Goal: Information Seeking & Learning: Check status

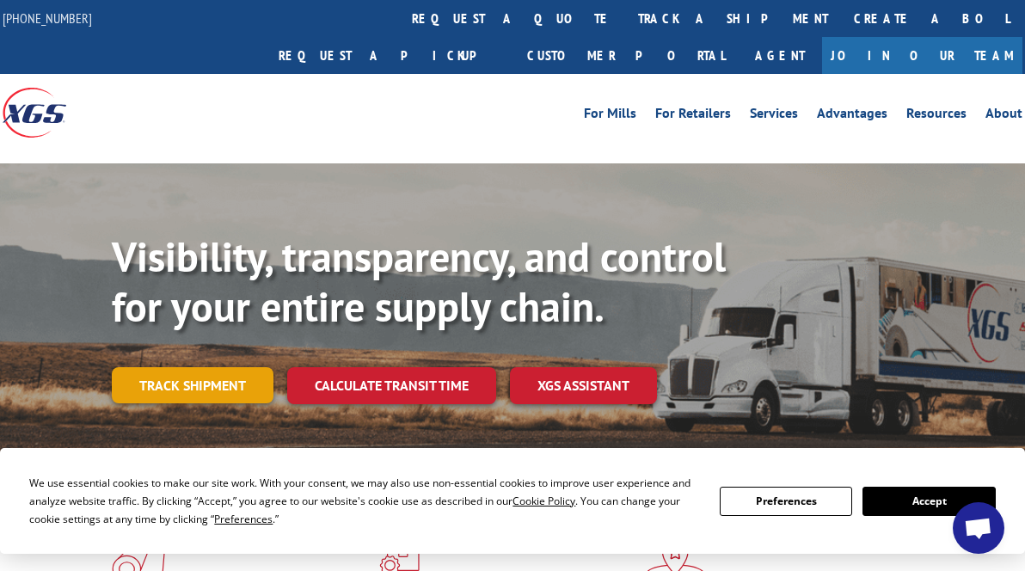
scroll to position [5845, 0]
click at [212, 367] on link "Track shipment" at bounding box center [193, 385] width 162 height 36
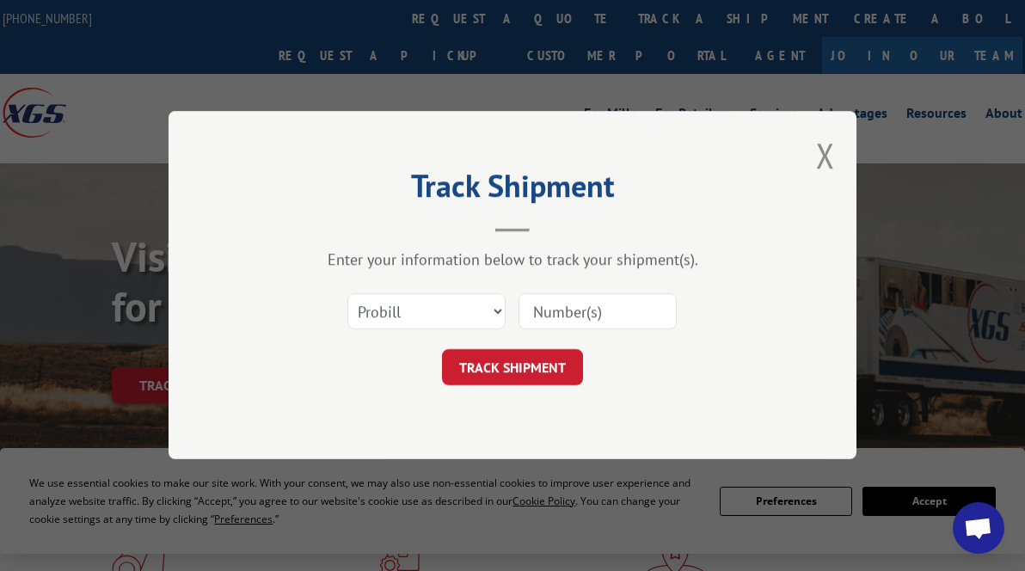
click at [554, 311] on input at bounding box center [597, 312] width 158 height 36
paste input "17666632"
type input "17666632"
click at [525, 364] on button "TRACK SHIPMENT" at bounding box center [512, 368] width 141 height 36
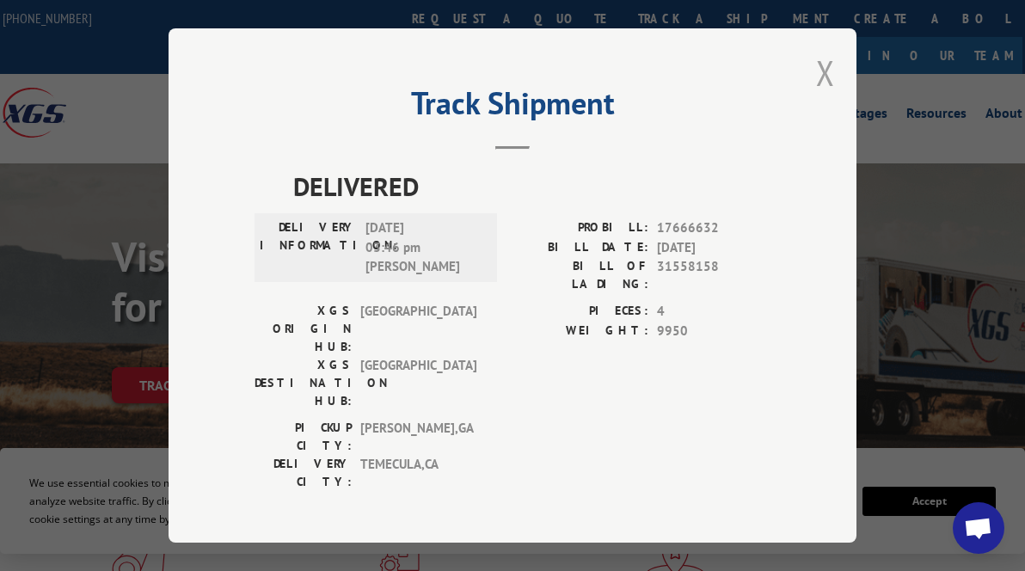
click at [828, 78] on button "Close modal" at bounding box center [825, 73] width 19 height 46
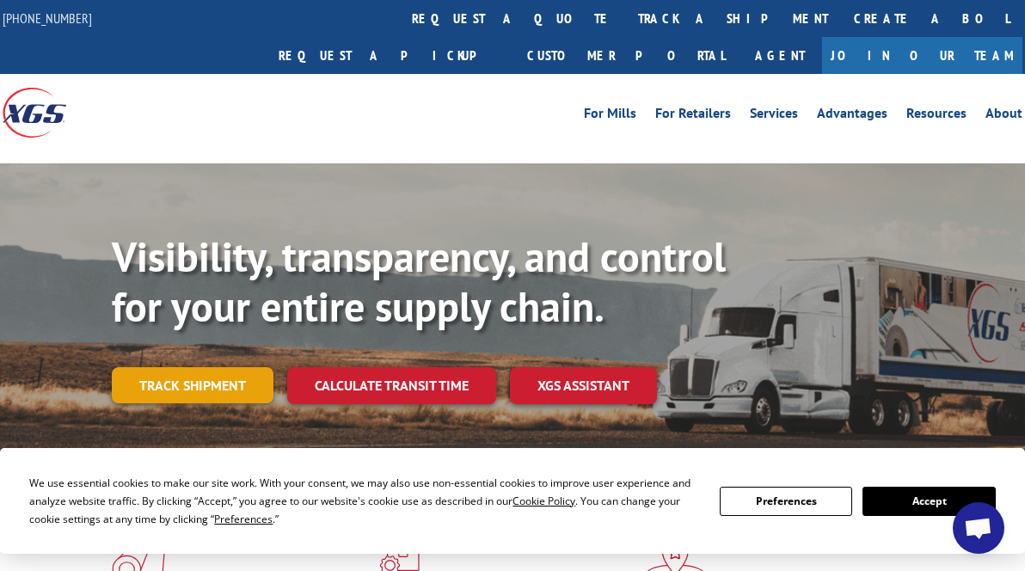
click at [218, 367] on link "Track shipment" at bounding box center [193, 385] width 162 height 36
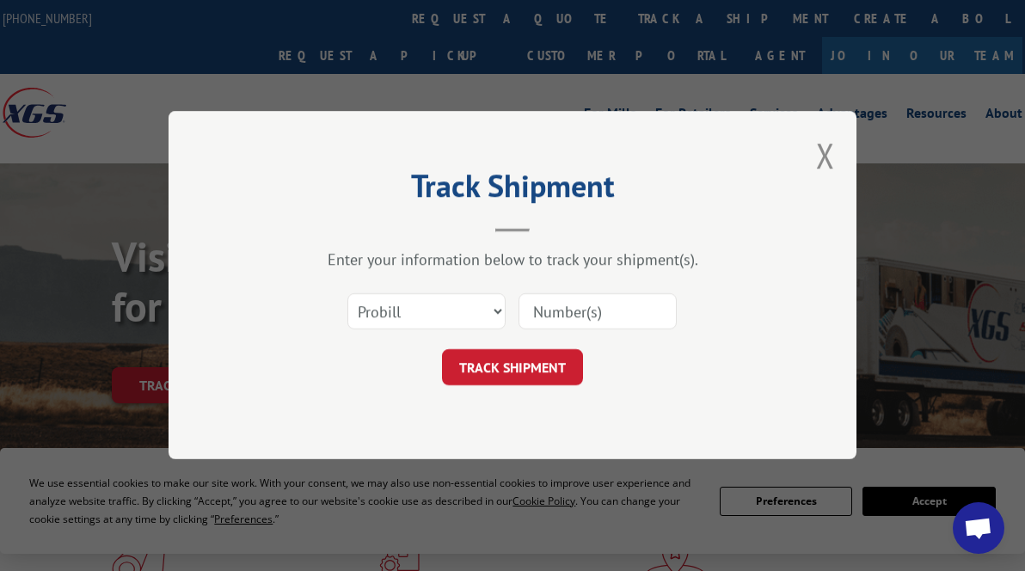
click at [542, 309] on input at bounding box center [597, 312] width 158 height 36
paste input "17667087"
type input "17667087"
click at [511, 362] on button "TRACK SHIPMENT" at bounding box center [512, 368] width 141 height 36
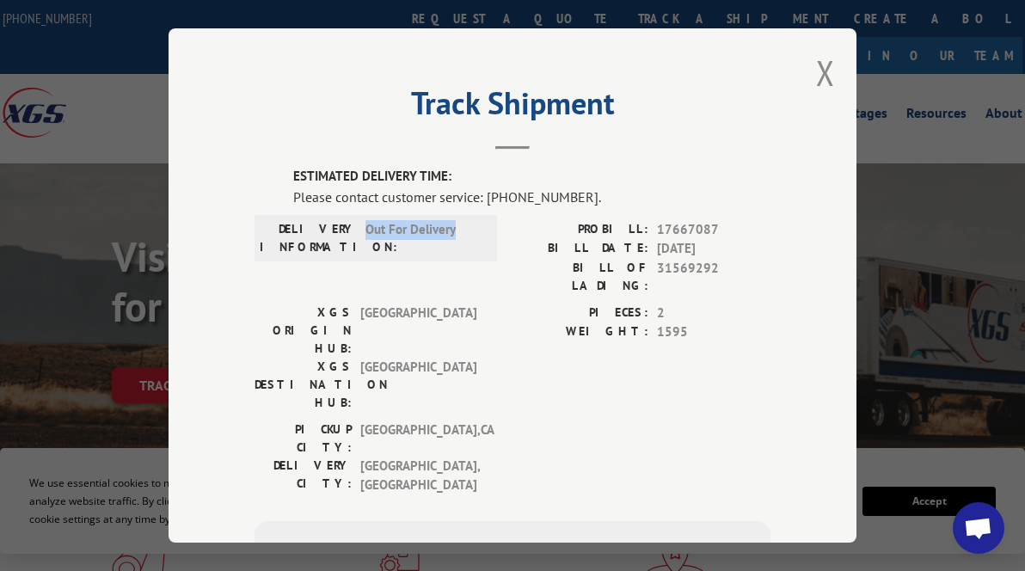
drag, startPoint x: 460, startPoint y: 232, endPoint x: 364, endPoint y: 235, distance: 95.4
click at [364, 235] on div "DELIVERY INFORMATION: Out For Delivery" at bounding box center [376, 238] width 232 height 36
copy span "Out For Delivery"
click at [825, 63] on button "Close modal" at bounding box center [825, 73] width 19 height 46
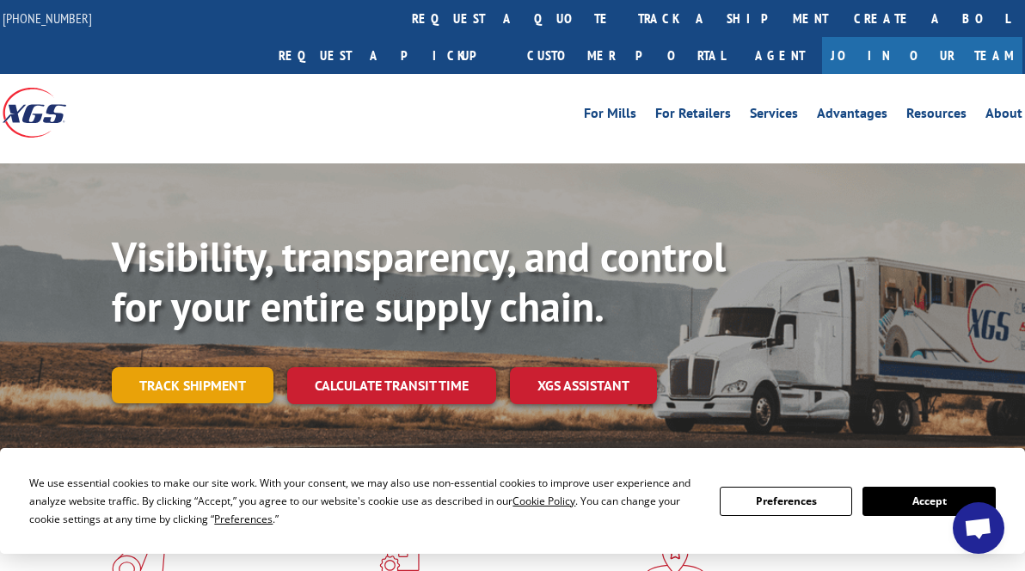
click at [201, 367] on link "Track shipment" at bounding box center [193, 385] width 162 height 36
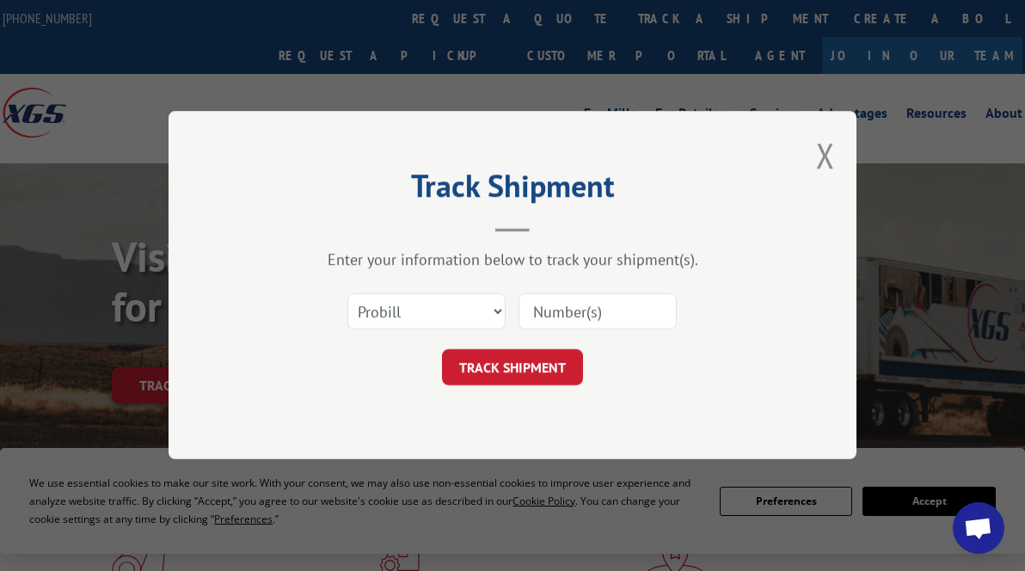
click at [569, 313] on input at bounding box center [597, 312] width 158 height 36
paste input "17689718"
type input "17689718"
click at [531, 357] on button "TRACK SHIPMENT" at bounding box center [512, 368] width 141 height 36
